Goal: Task Accomplishment & Management: Manage account settings

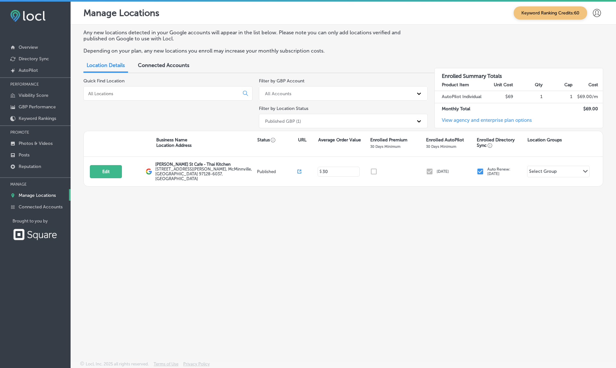
click at [110, 167] on button "Edit" at bounding box center [106, 171] width 32 height 13
select select "US"
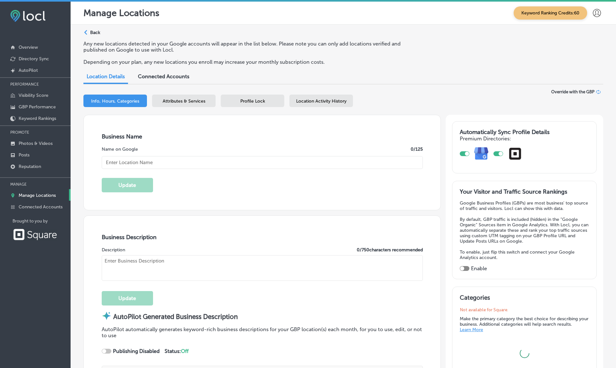
type input "[PERSON_NAME] St Cafe - Thai Kitchen"
type textarea "[PERSON_NAME][GEOGRAPHIC_DATA] is a top-rated, family-owned Thai restaurant in …"
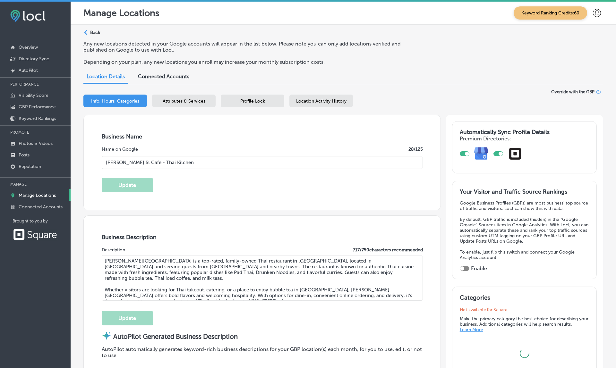
type textarea "[PERSON_NAME] St Cafe - Thai Kitchen brings the vibrant flavors of [GEOGRAPHIC_…"
type input "[STREET_ADDRESS][PERSON_NAME]"
type input "McMinnville"
type input "97128-6037"
type input "US"
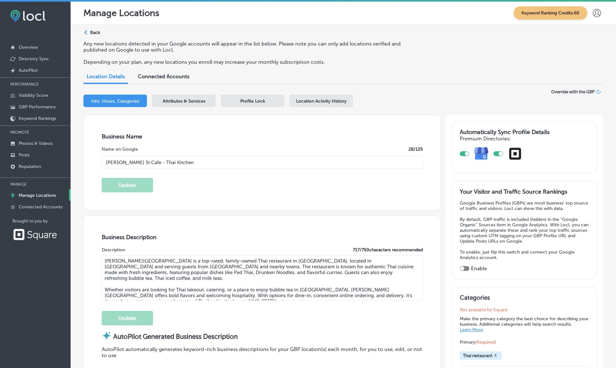
type input "[URL][DOMAIN_NAME]"
type input "[PHONE_NUMBER]"
type input "30"
click at [199, 101] on span "Attributes & Services" at bounding box center [184, 100] width 43 height 5
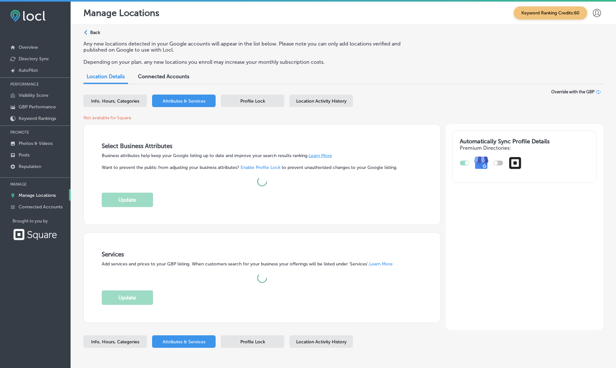
click at [250, 103] on div "Profile Lock" at bounding box center [253, 101] width 64 height 13
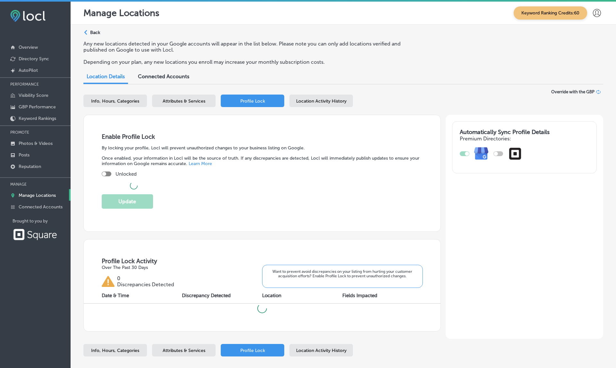
click at [309, 101] on span "Location Activity History" at bounding box center [321, 100] width 50 height 5
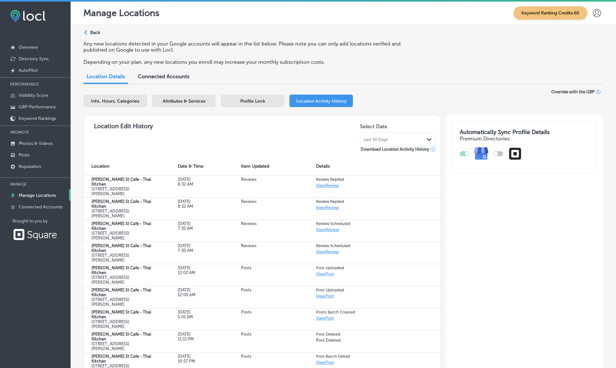
click at [128, 98] on span "Info, Hours, Categories" at bounding box center [115, 100] width 48 height 5
select select "US"
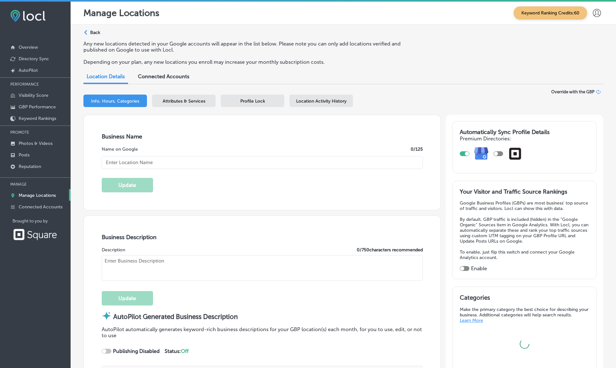
type input "[PERSON_NAME] St Cafe - Thai Kitchen"
type textarea "[PERSON_NAME][GEOGRAPHIC_DATA] is a top-rated, family-owned Thai restaurant in …"
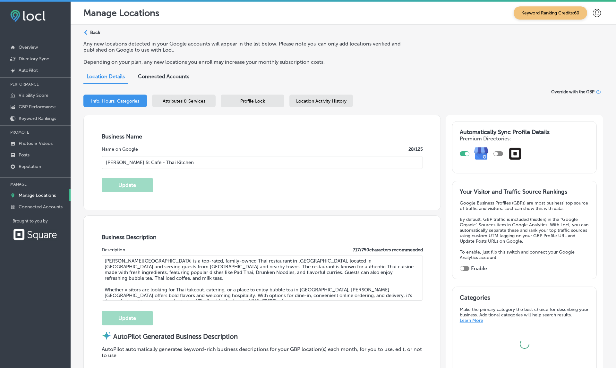
type textarea "[PERSON_NAME] St Cafe - Thai Kitchen brings the vibrant flavors of [GEOGRAPHIC_…"
type input "[STREET_ADDRESS][PERSON_NAME]"
type input "McMinnville"
type input "97128-6037"
type input "US"
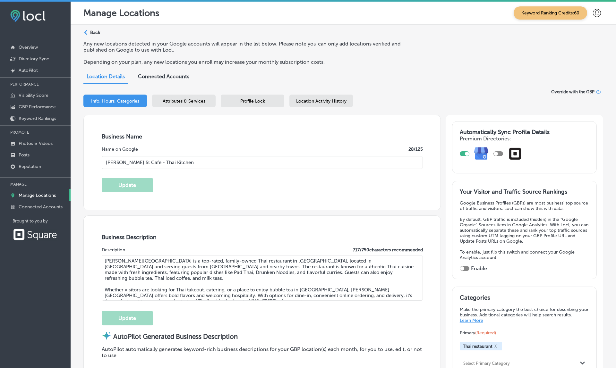
type input "[URL][DOMAIN_NAME]"
type input "[PHONE_NUMBER]"
type input "30"
click at [499, 151] on div at bounding box center [498, 153] width 10 height 5
checkbox input "true"
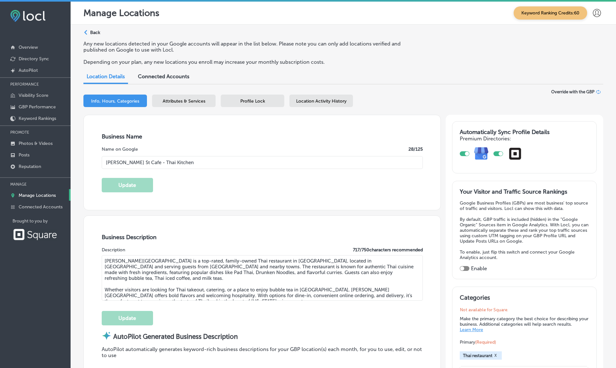
click at [185, 98] on span "Attributes & Services" at bounding box center [184, 100] width 43 height 5
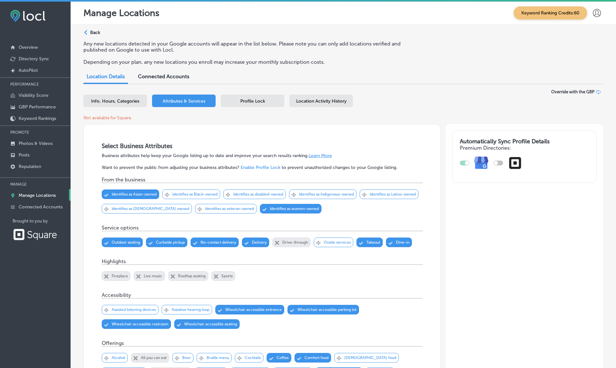
click at [119, 99] on span "Info, Hours, Categories" at bounding box center [115, 100] width 48 height 5
select select "US"
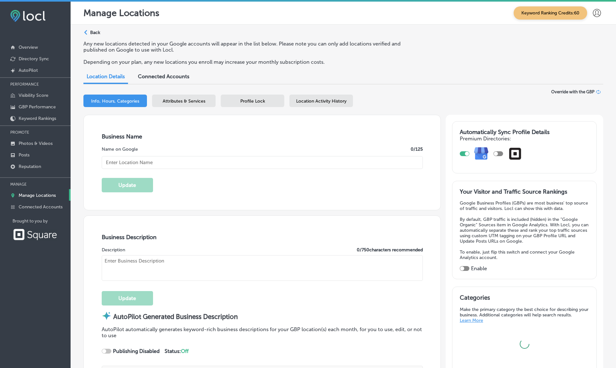
type input "[PERSON_NAME] St Cafe - Thai Kitchen"
type textarea "[PERSON_NAME][GEOGRAPHIC_DATA] is a top-rated, family-owned Thai restaurant in …"
type textarea "[PERSON_NAME] St Cafe - Thai Kitchen brings the vibrant flavors of [GEOGRAPHIC_…"
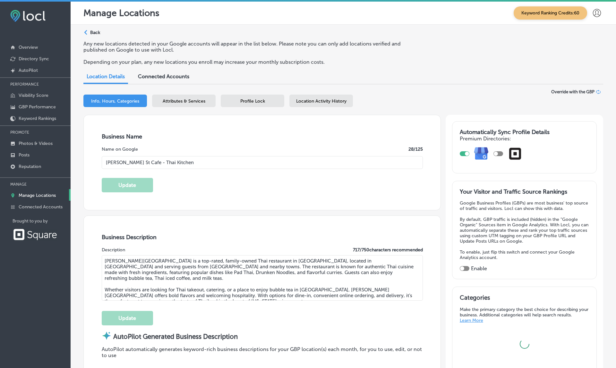
type input "[STREET_ADDRESS][PERSON_NAME]"
type input "McMinnville"
type input "97128-6037"
type input "US"
type input "[URL][DOMAIN_NAME]"
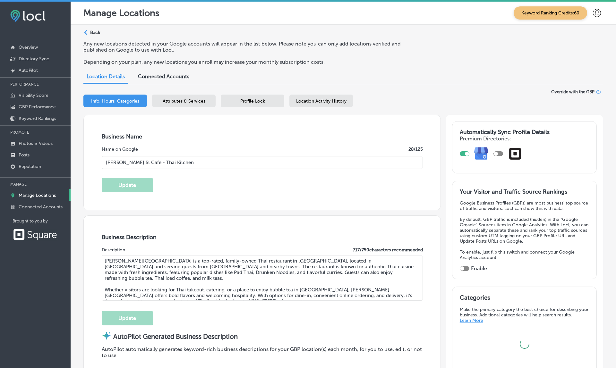
type input "[PHONE_NUMBER]"
type input "30"
click at [179, 100] on span "Attributes & Services" at bounding box center [184, 100] width 43 height 5
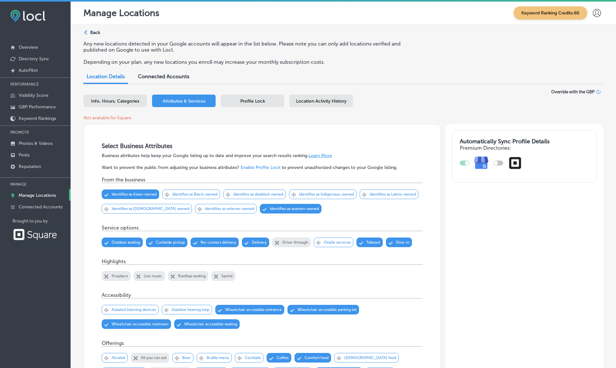
click at [252, 98] on span "Profile Lock" at bounding box center [252, 100] width 25 height 5
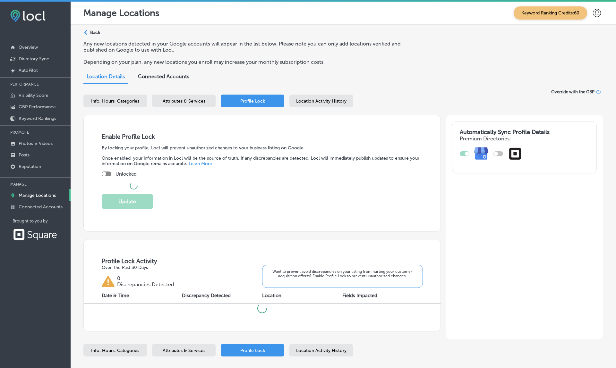
checkbox input "true"
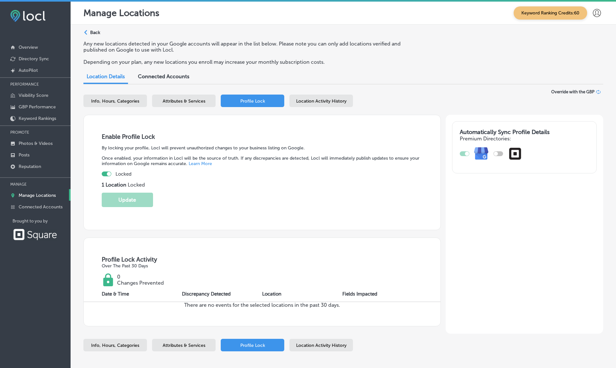
click at [329, 101] on span "Location Activity History" at bounding box center [321, 100] width 50 height 5
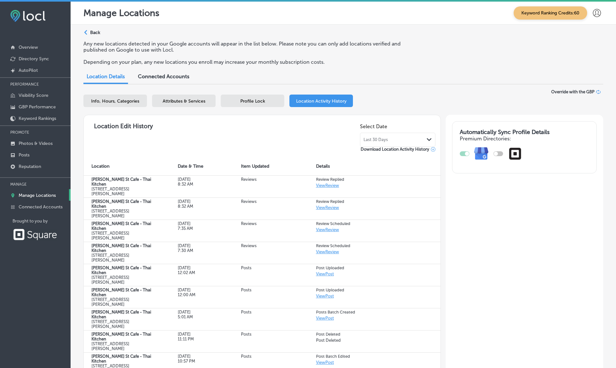
click at [189, 102] on div "Attributes & Services" at bounding box center [184, 101] width 64 height 13
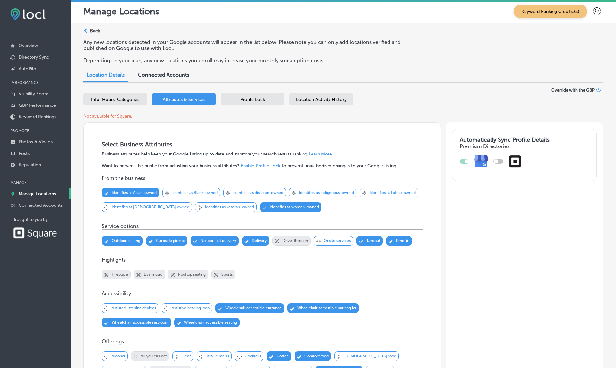
click at [110, 98] on span "Info, Hours, Categories" at bounding box center [115, 99] width 48 height 5
select select "US"
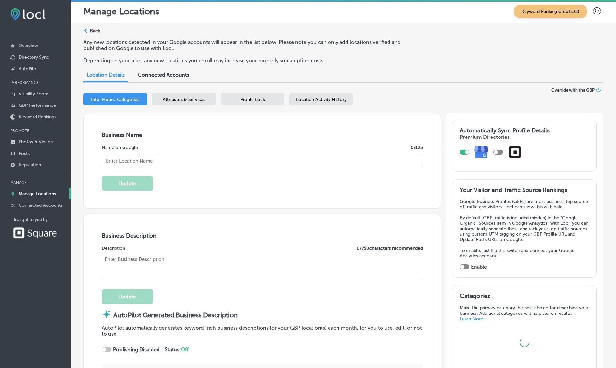
type input "[PERSON_NAME] St Cafe - Thai Kitchen"
type textarea "[PERSON_NAME][GEOGRAPHIC_DATA] is a top-rated, family-owned Thai restaurant in …"
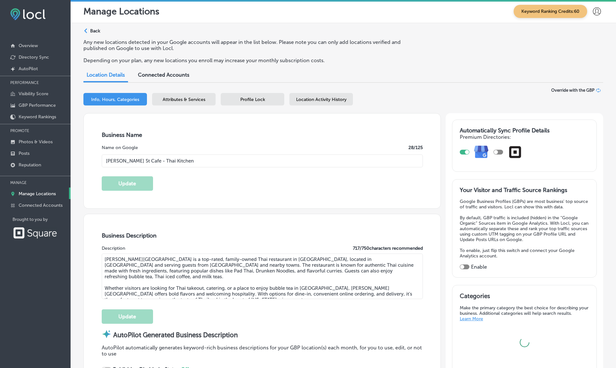
type textarea "[PERSON_NAME] St Cafe - Thai Kitchen brings the vibrant flavors of [GEOGRAPHIC_…"
type input "[STREET_ADDRESS][PERSON_NAME]"
type input "McMinnville"
type input "97128-6037"
type input "US"
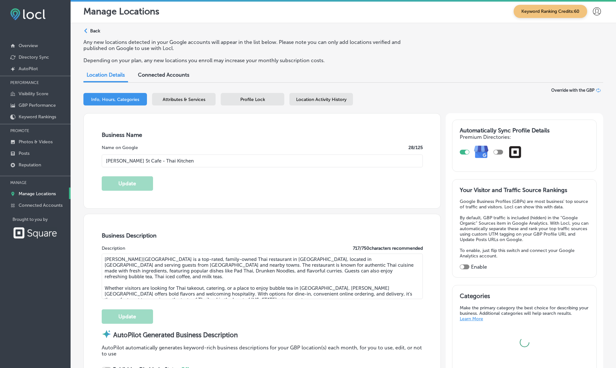
type input "[URL][DOMAIN_NAME]"
type input "[PHONE_NUMBER]"
type input "30"
click at [35, 208] on p "Connected Accounts" at bounding box center [41, 205] width 44 height 5
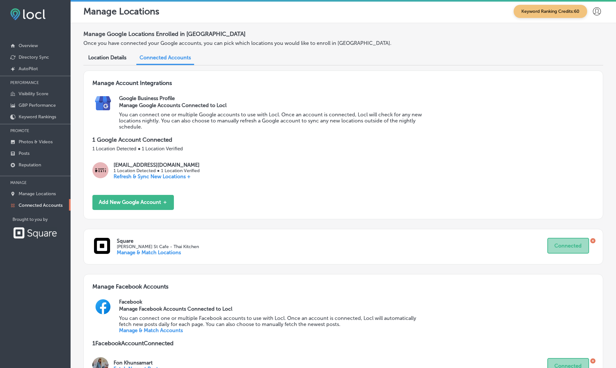
click at [159, 250] on link "Manage & Match Locations" at bounding box center [149, 253] width 64 height 6
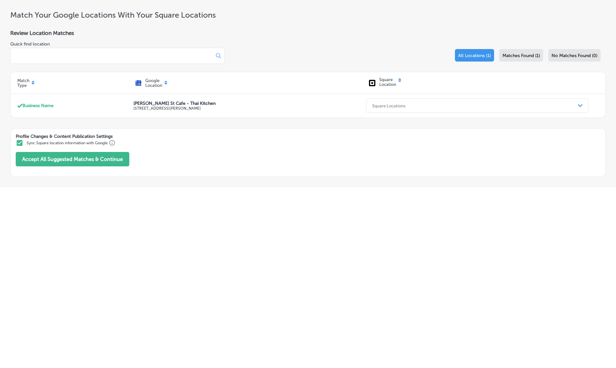
click at [518, 57] on span "Matches Found (1)" at bounding box center [521, 55] width 38 height 5
click at [487, 55] on span "All Locations (1)" at bounding box center [474, 55] width 33 height 5
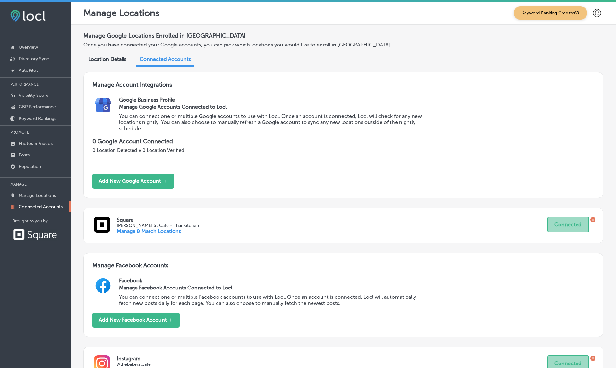
scroll to position [2, 0]
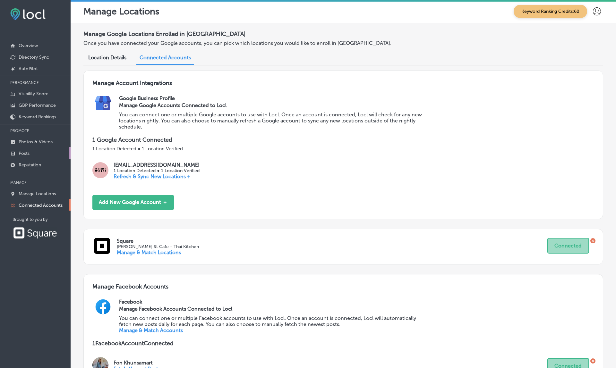
click at [38, 197] on p "Manage Locations" at bounding box center [37, 193] width 37 height 5
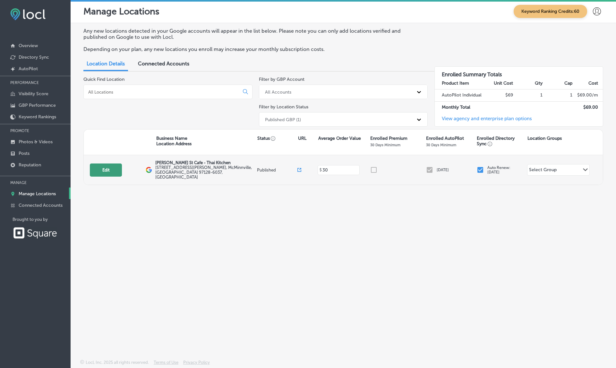
click at [110, 169] on button "Edit" at bounding box center [106, 170] width 32 height 13
select select "US"
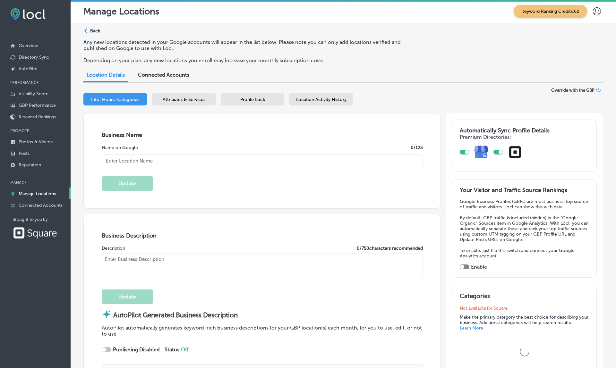
type input "[PERSON_NAME] St Cafe - Thai Kitchen"
type textarea "[PERSON_NAME][GEOGRAPHIC_DATA] is a top-rated, family-owned Thai restaurant in …"
type textarea "[PERSON_NAME] St Cafe - Thai Kitchen brings the vibrant flavors of [GEOGRAPHIC_…"
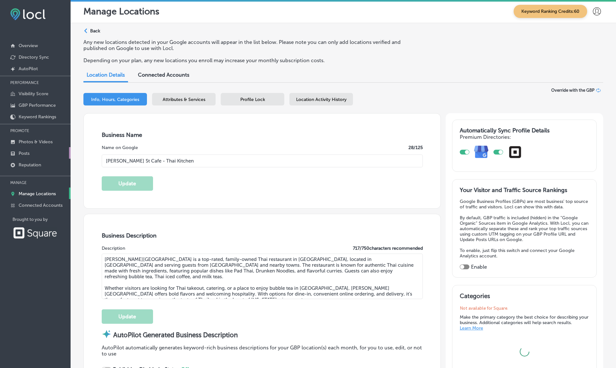
type input "[STREET_ADDRESS][PERSON_NAME]"
type input "McMinnville"
type input "97128-6037"
type input "US"
type input "[URL][DOMAIN_NAME]"
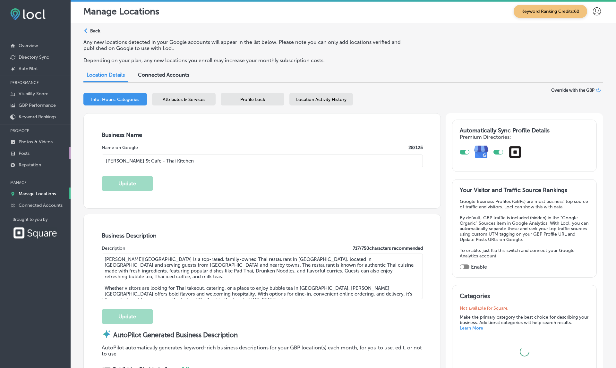
type input "[PHONE_NUMBER]"
type input "30"
